Goal: Contribute content: Add original content to the website for others to see

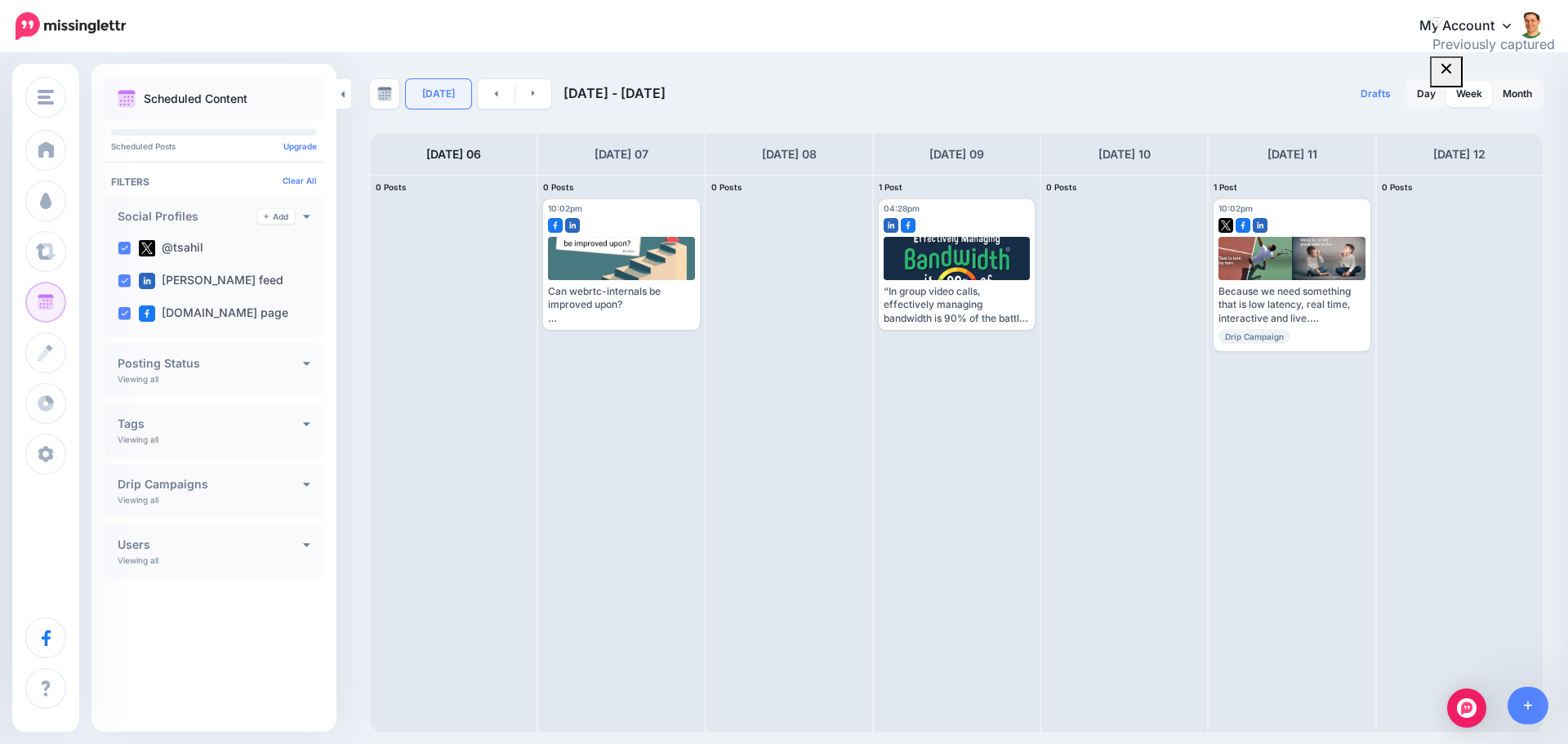
drag, startPoint x: 0, startPoint y: 0, endPoint x: 438, endPoint y: 91, distance: 447.4
click at [438, 91] on link "[DATE]" at bounding box center [438, 94] width 66 height 30
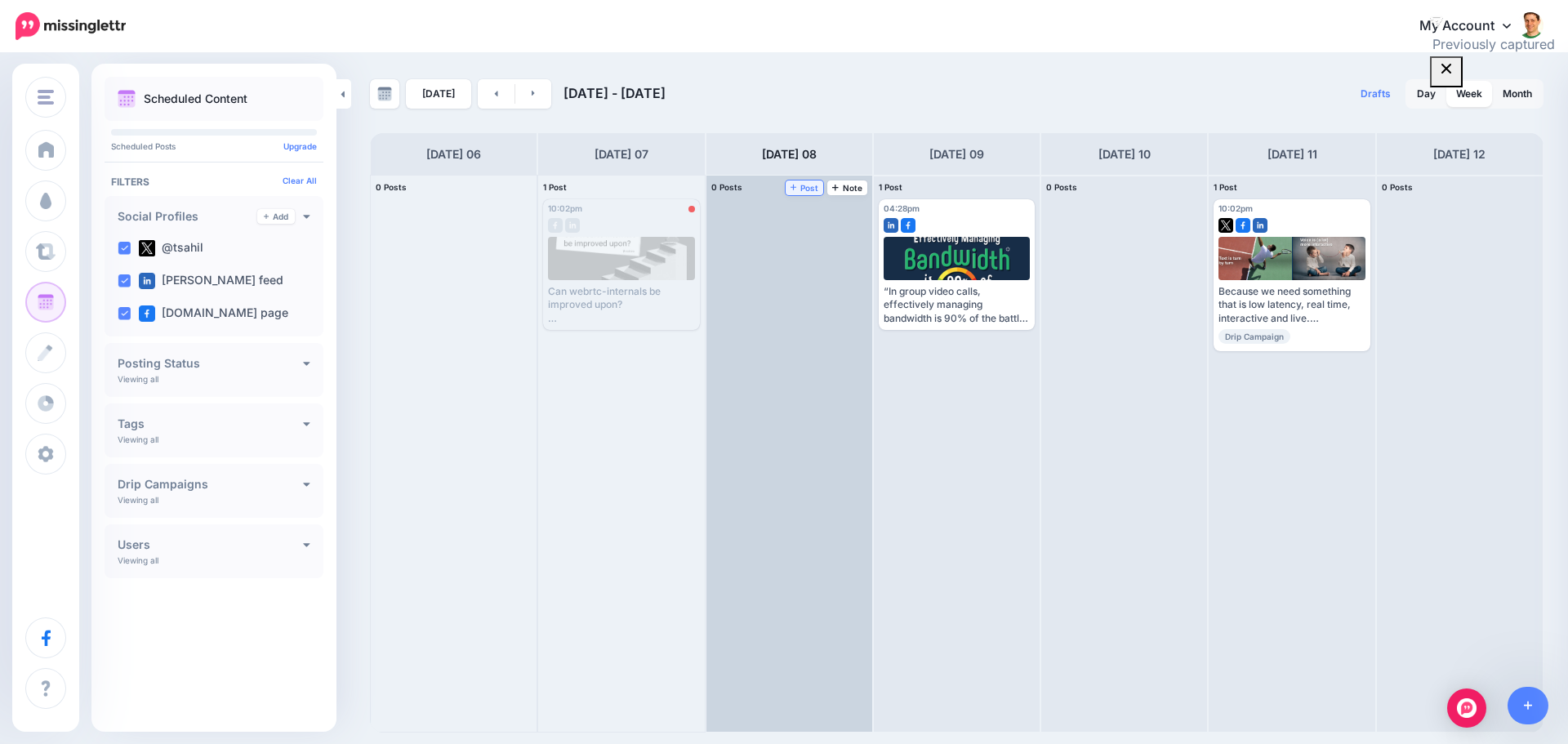
click at [810, 187] on span "Post" at bounding box center [804, 188] width 29 height 8
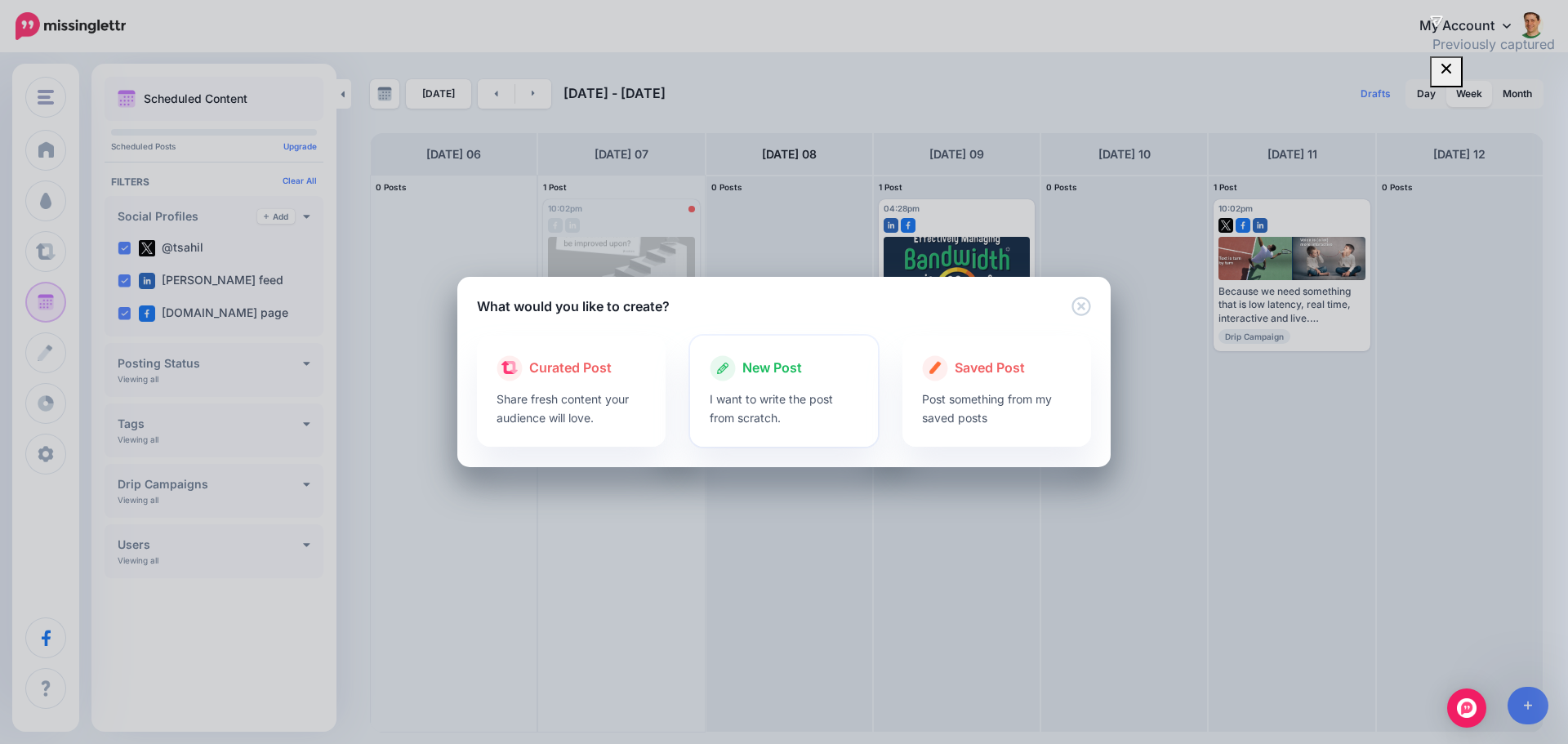
click at [777, 368] on span "New Post" at bounding box center [772, 368] width 59 height 21
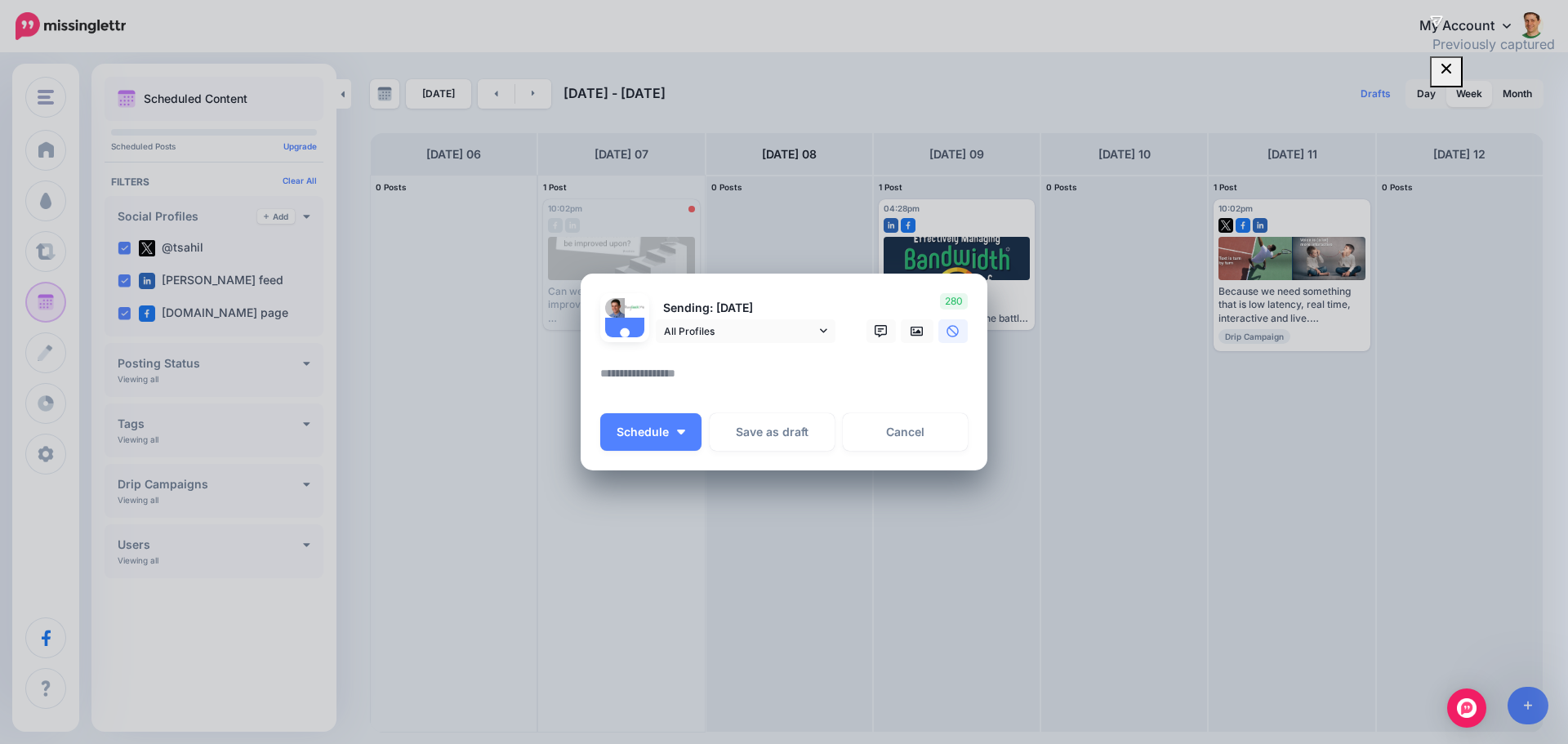
click at [636, 372] on textarea at bounding box center [788, 379] width 375 height 31
paste textarea "**********"
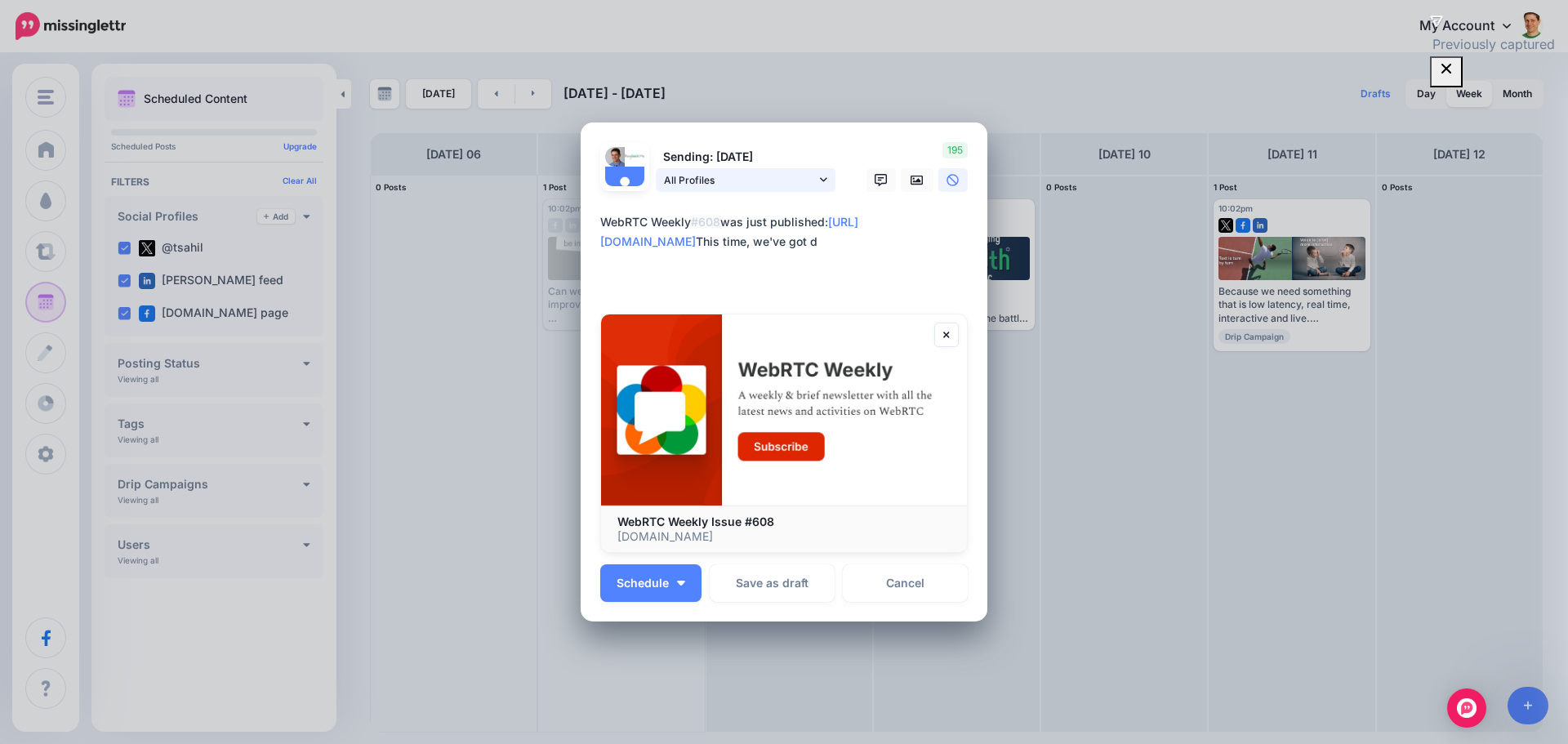
paste textarea "**********"
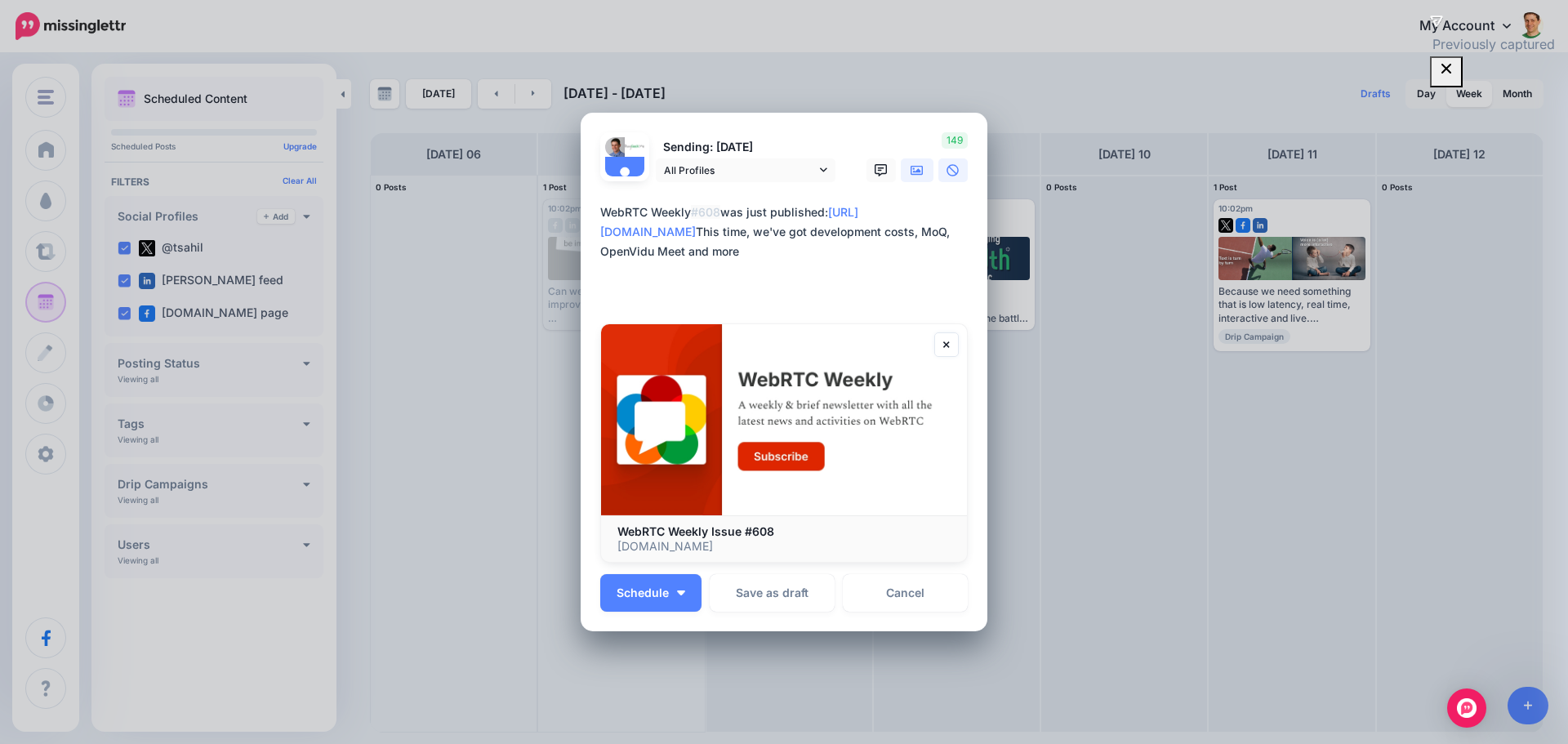
type textarea "**********"
click at [911, 172] on icon at bounding box center [917, 170] width 13 height 10
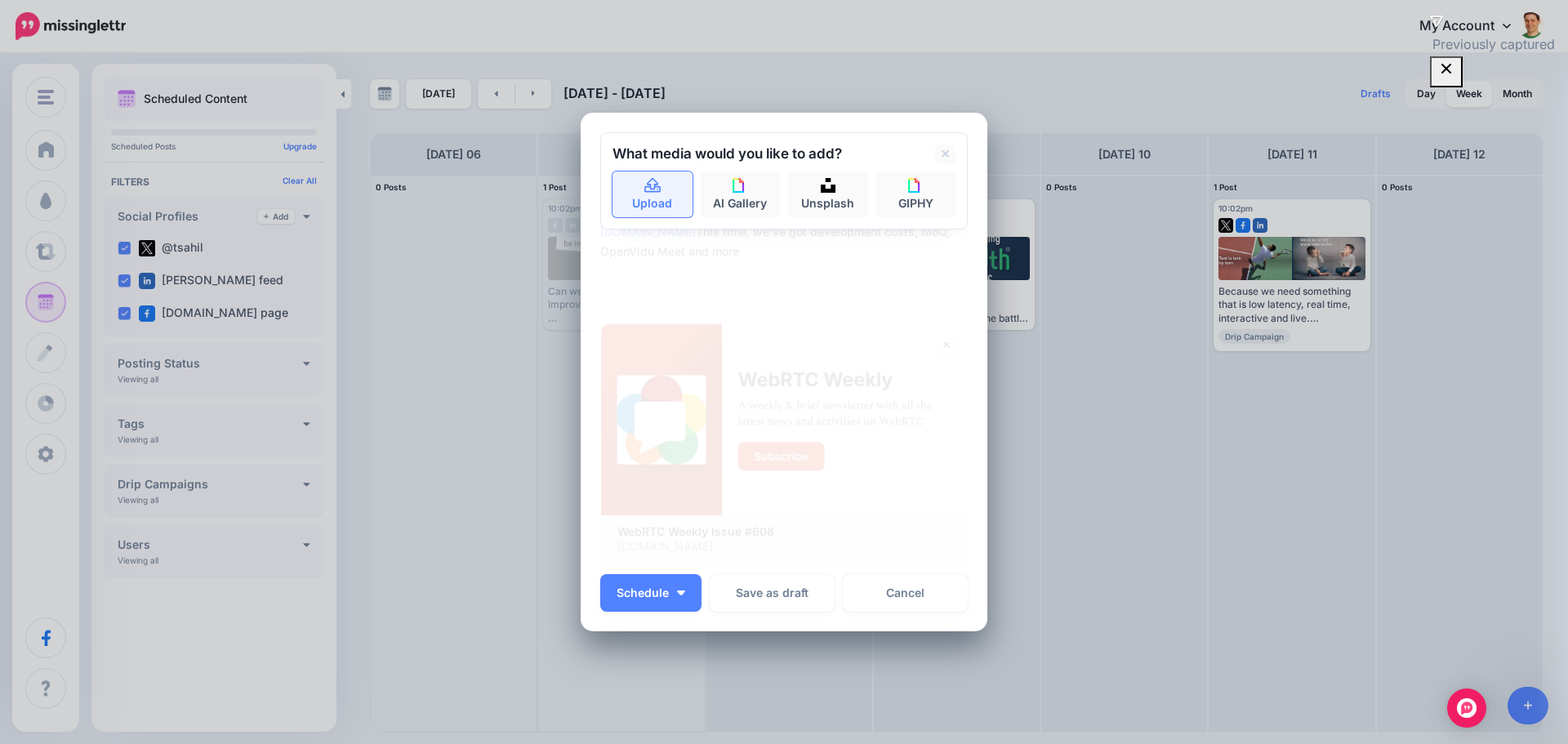
click at [663, 192] on link "Upload" at bounding box center [653, 194] width 80 height 45
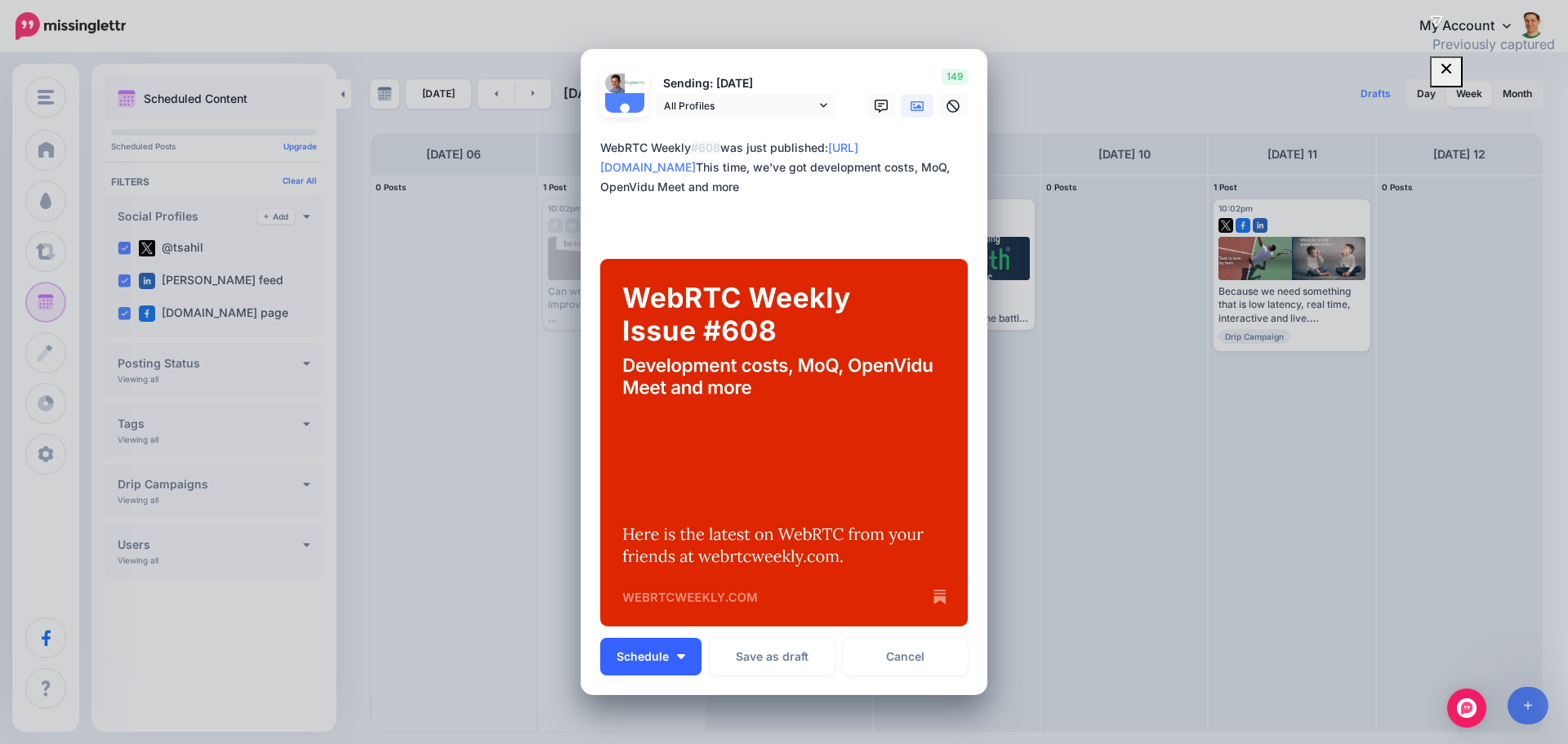
click at [643, 652] on span "Schedule" at bounding box center [643, 656] width 53 height 11
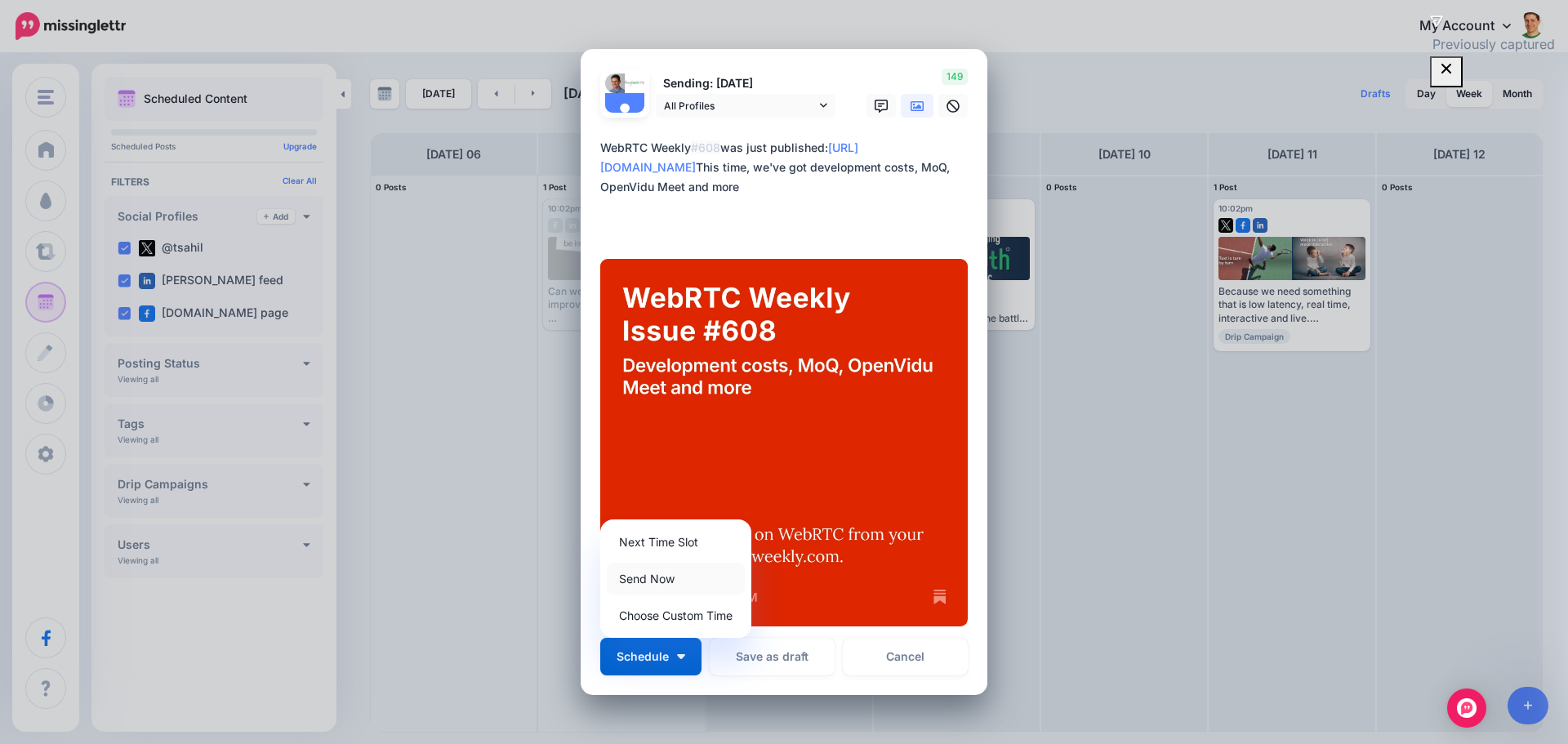
click at [655, 586] on link "Send Now" at bounding box center [675, 579] width 138 height 31
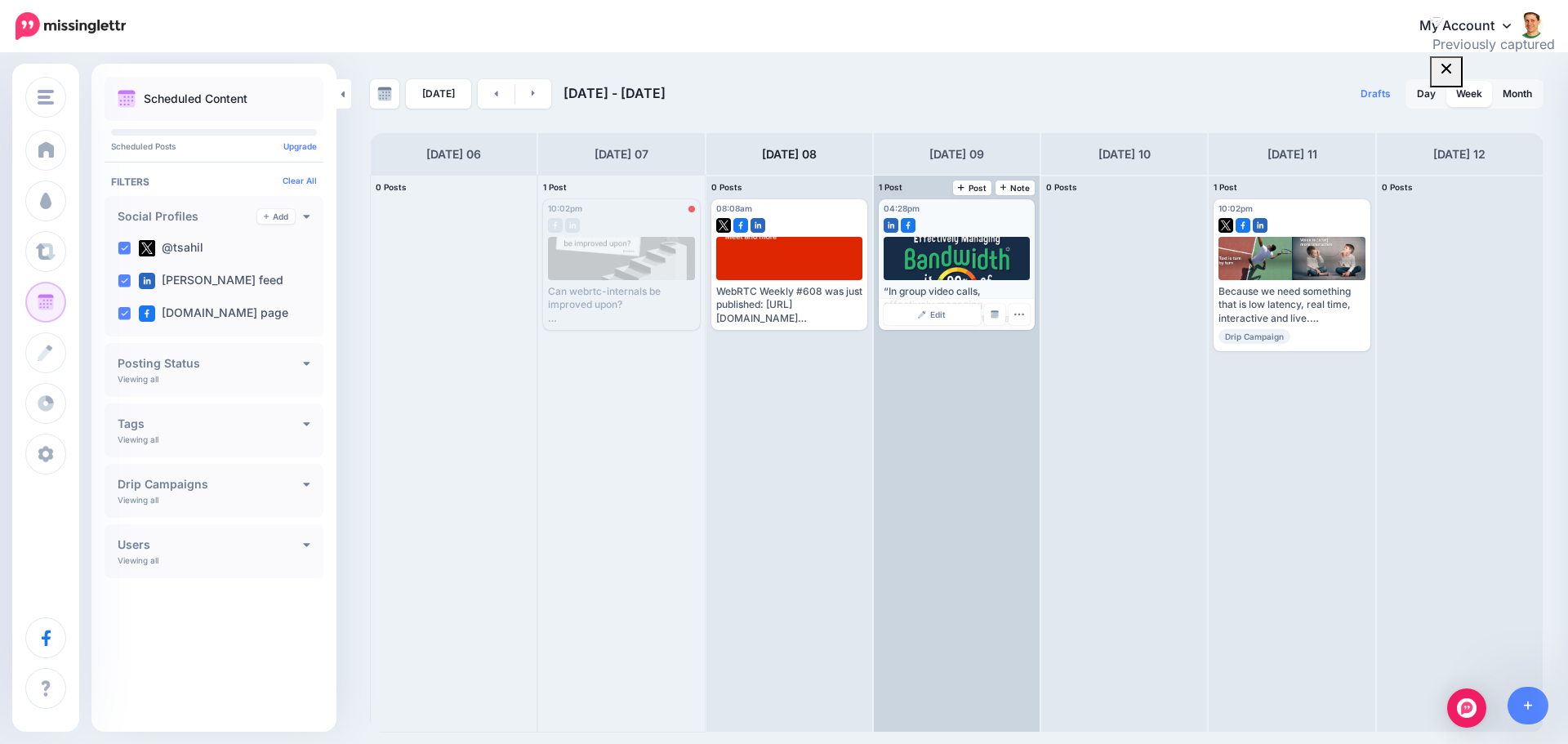
click at [949, 290] on div "“In group video calls, effectively managing bandwidth is 90% of the battle” Wit…" at bounding box center [957, 304] width 146 height 40
click at [937, 314] on span "Edit" at bounding box center [937, 314] width 16 height 8
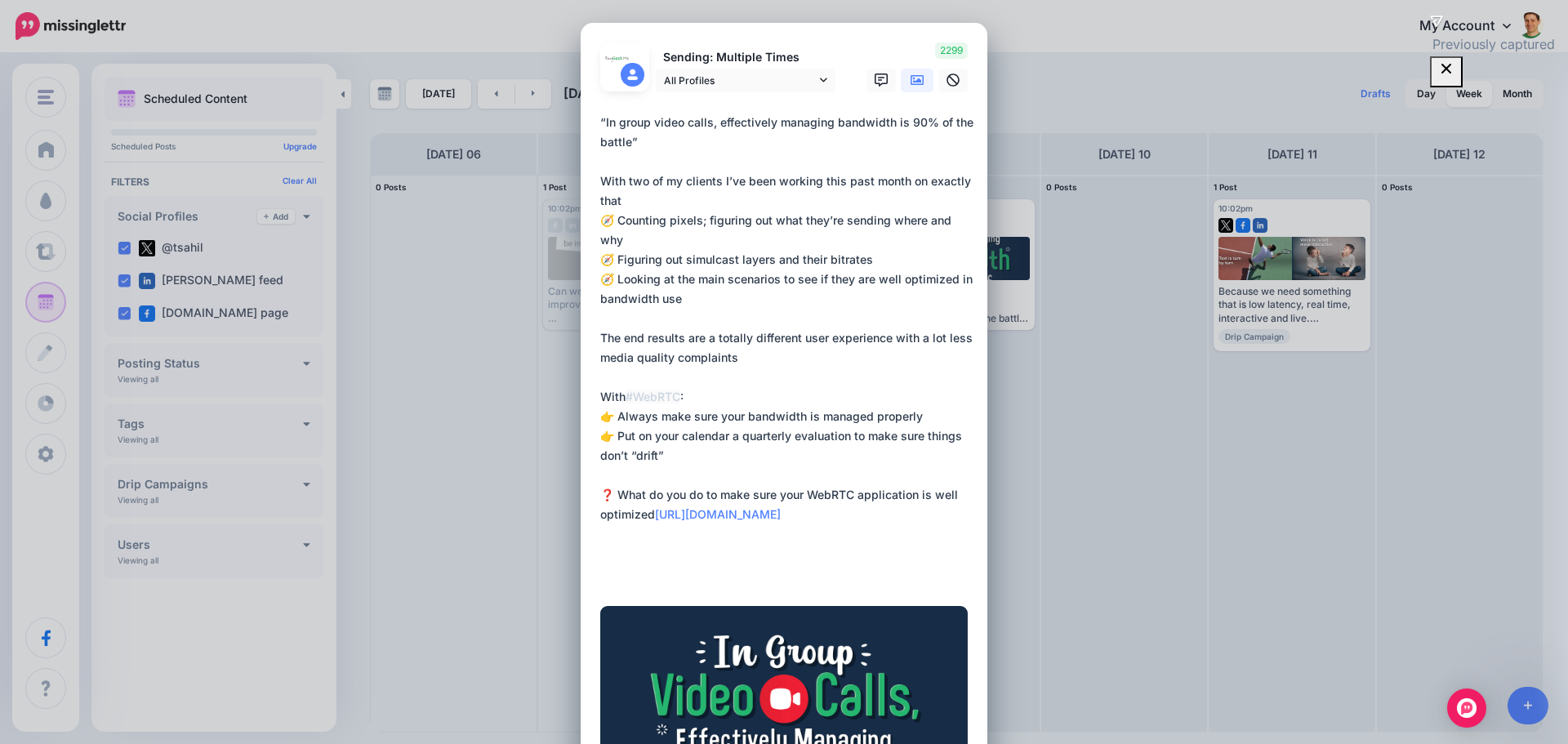
click at [1061, 33] on div "Edit Post Loading Sending: Multiple Times All Profiles" at bounding box center [784, 372] width 1568 height 744
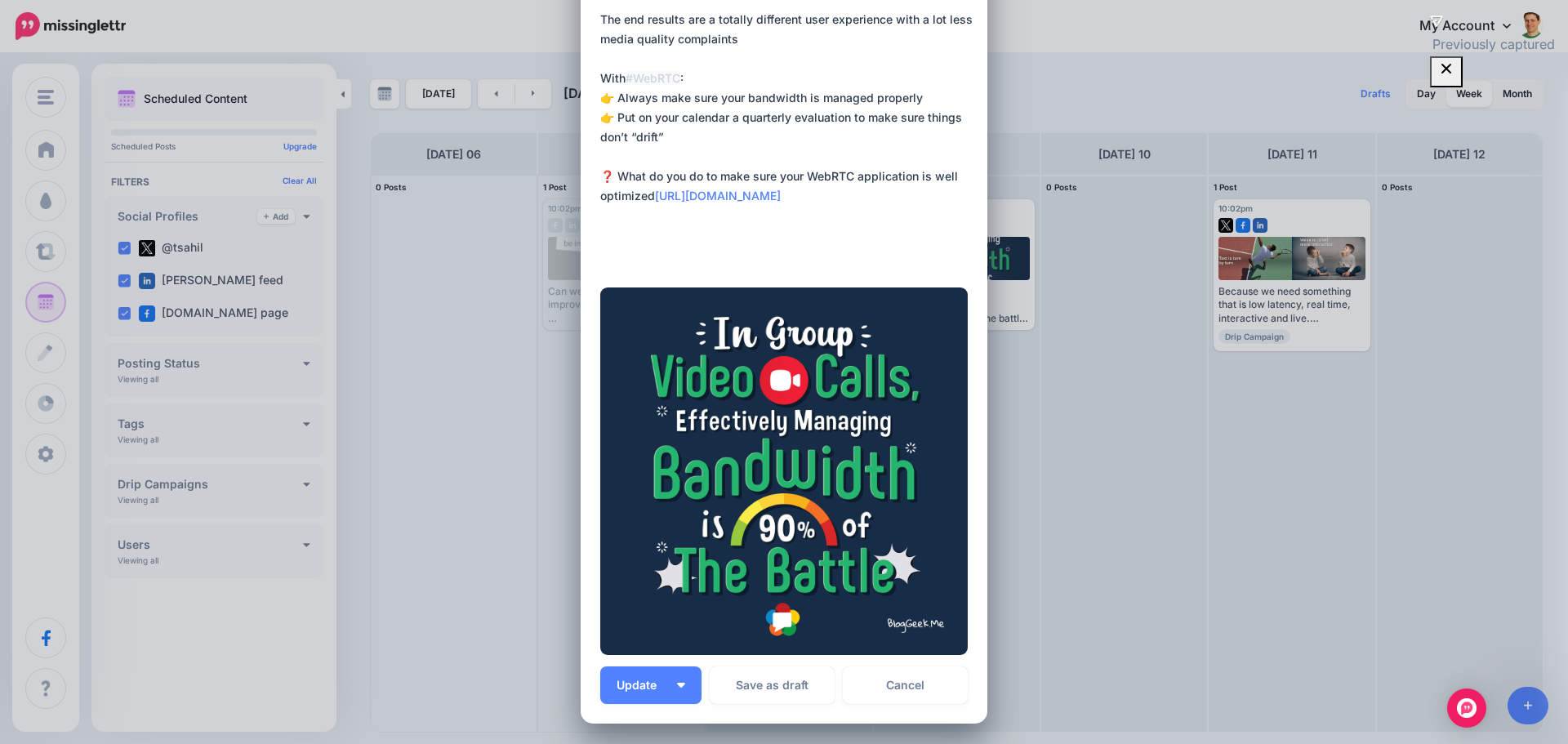
scroll to position [474, 0]
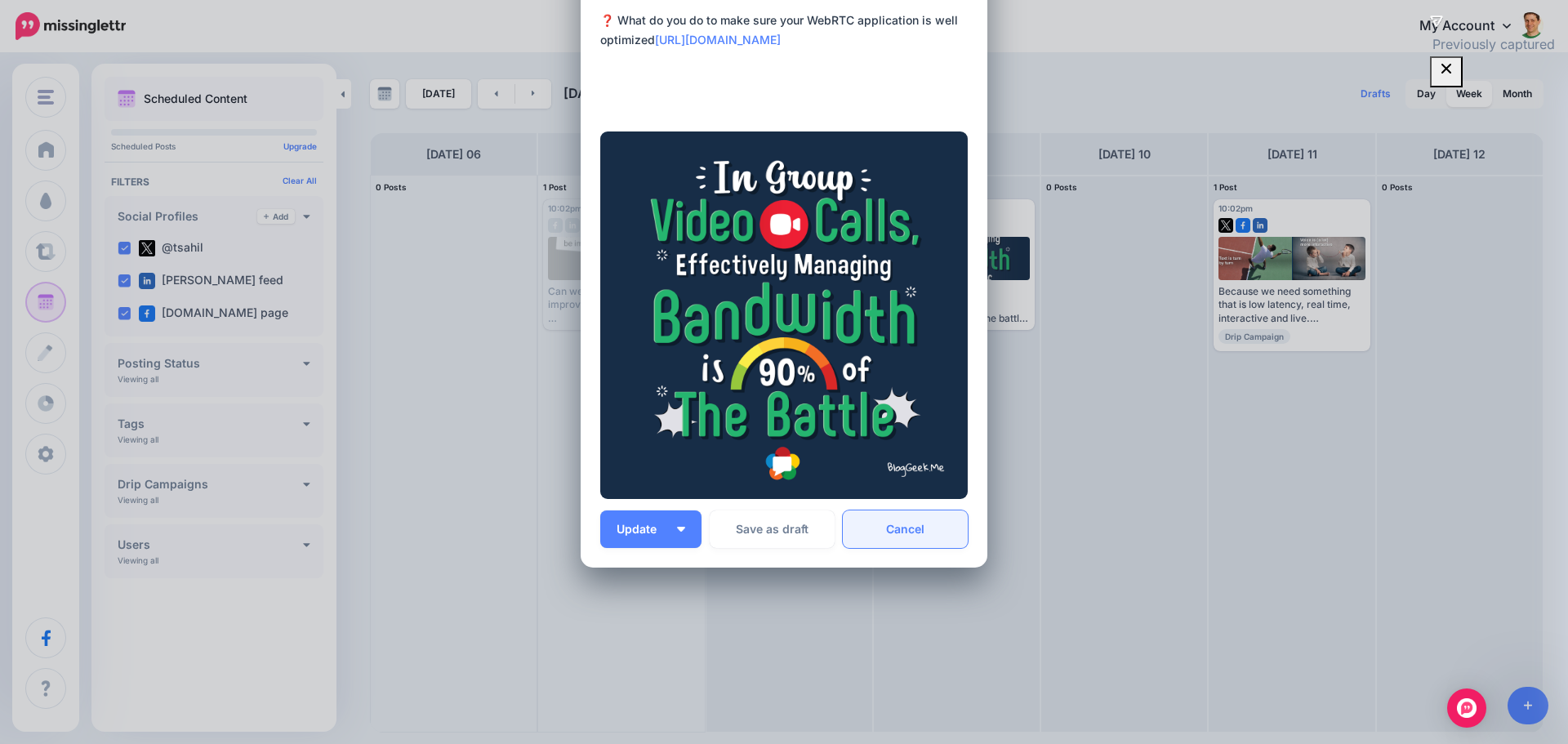
click at [900, 527] on link "Cancel" at bounding box center [905, 529] width 125 height 38
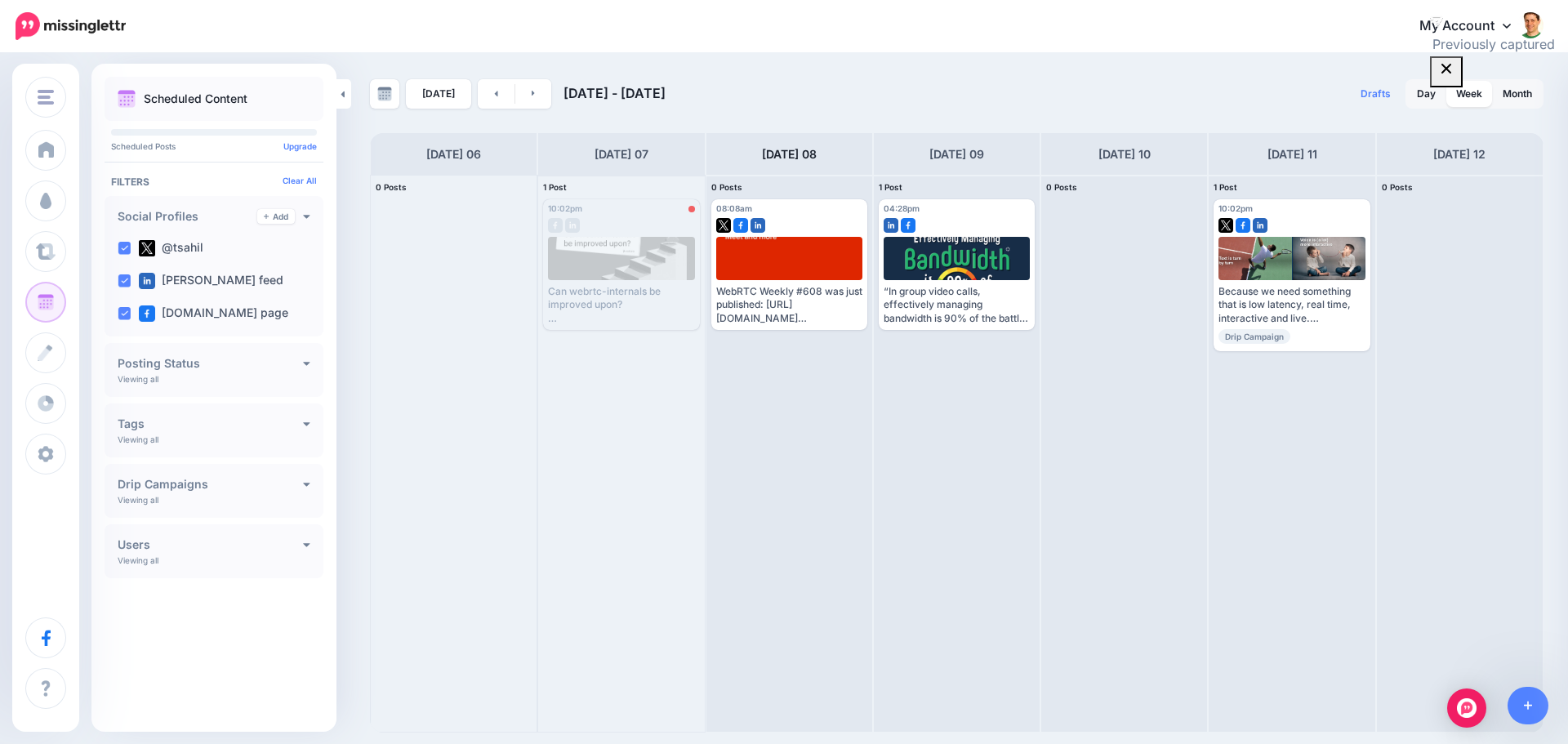
scroll to position [0, 0]
